Goal: Check status: Check status

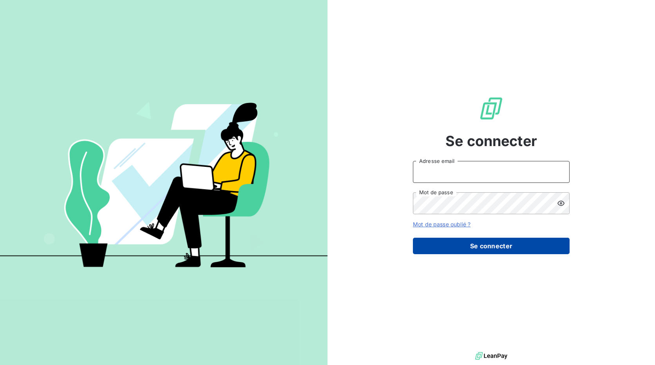
type input "[EMAIL_ADDRESS][DOMAIN_NAME]"
click at [501, 246] on button "Se connecter" at bounding box center [491, 246] width 157 height 16
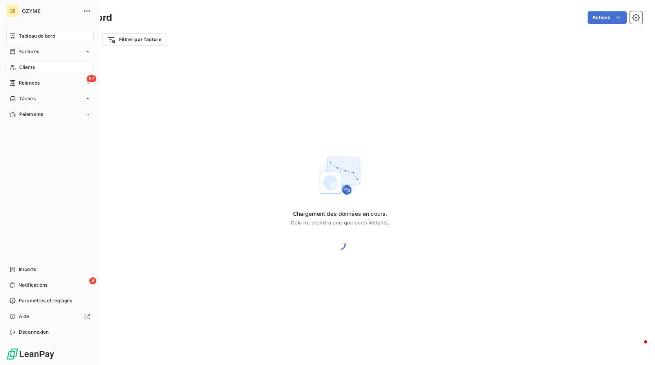
click at [33, 64] on div "Clients" at bounding box center [49, 67] width 87 height 13
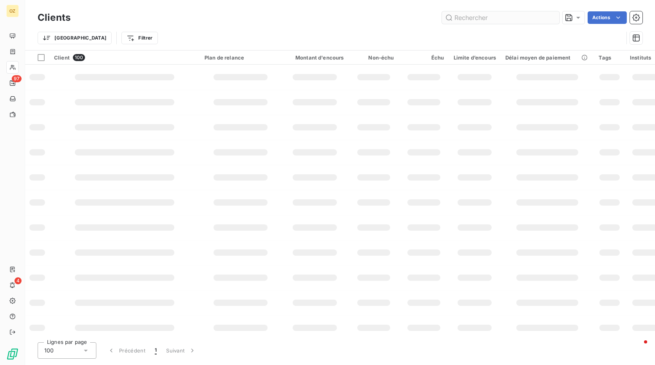
click at [469, 20] on input "text" at bounding box center [501, 17] width 118 height 13
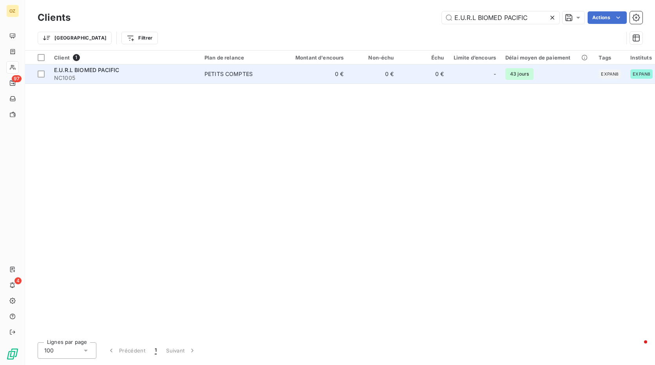
type input "E.U.R.L BIOMED PACIFIC"
click at [389, 73] on td "0 €" at bounding box center [374, 74] width 50 height 19
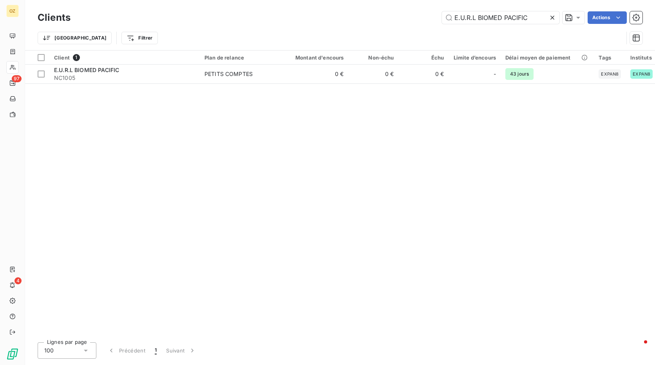
drag, startPoint x: 540, startPoint y: 17, endPoint x: 425, endPoint y: 23, distance: 115.0
click at [425, 23] on div "E.U.R.L BIOMED PACIFIC Actions" at bounding box center [361, 17] width 563 height 13
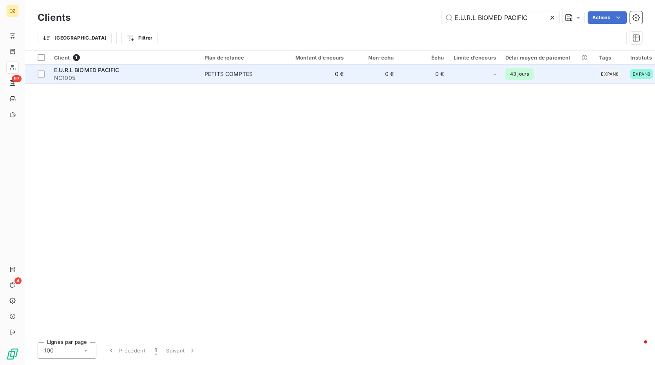
click at [410, 79] on td "0 €" at bounding box center [424, 74] width 50 height 19
